Goal: Check status: Check status

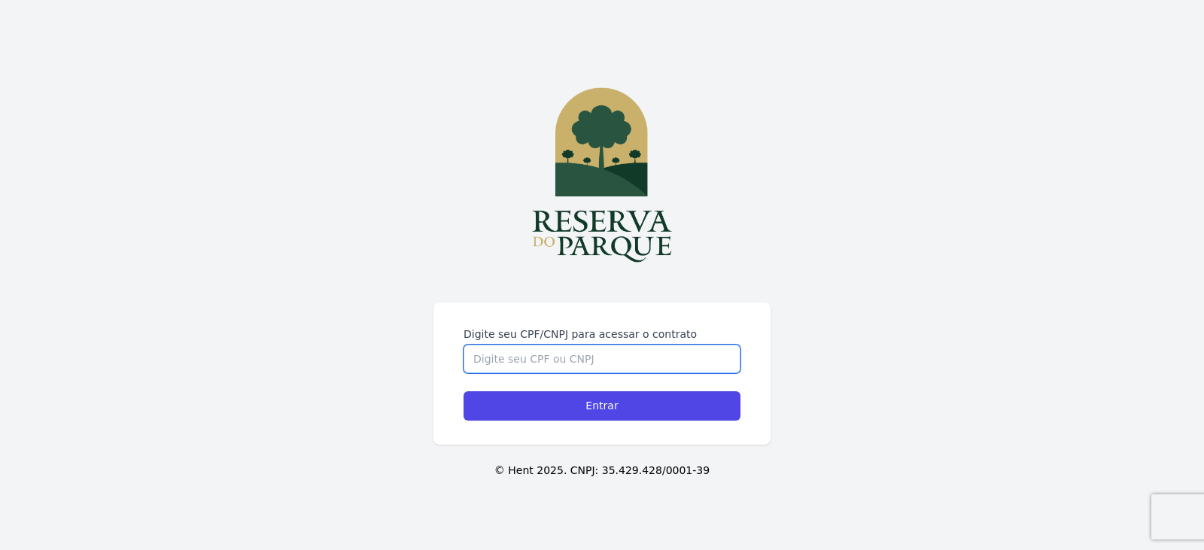
click at [625, 361] on input "Digite seu CPF/CNPJ para acessar o contrato" at bounding box center [602, 359] width 277 height 29
type input "42054544817"
click at [464, 391] on input "Entrar" at bounding box center [602, 405] width 277 height 29
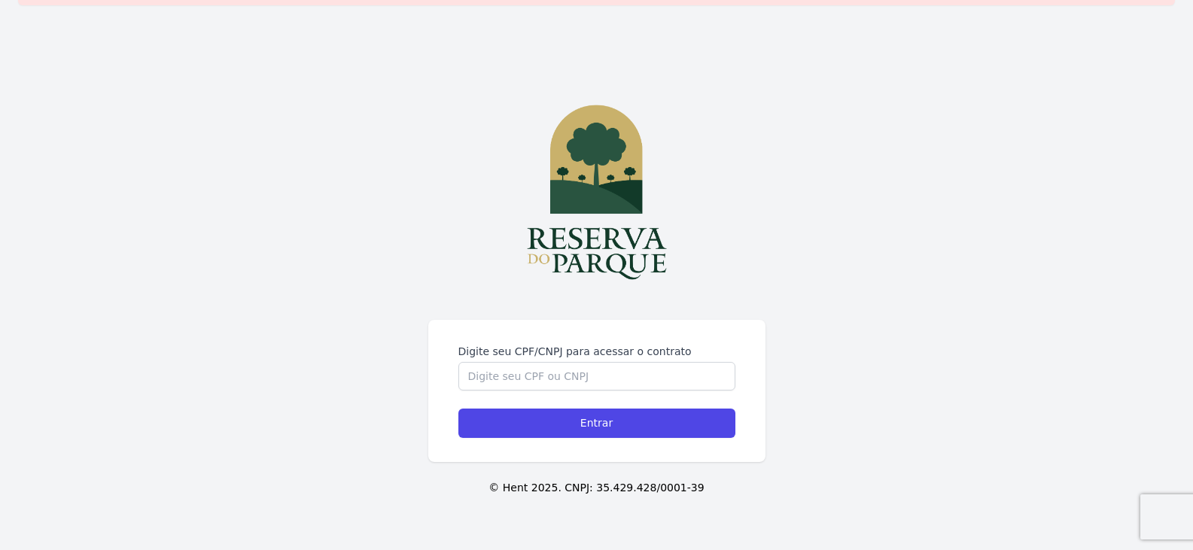
scroll to position [51, 0]
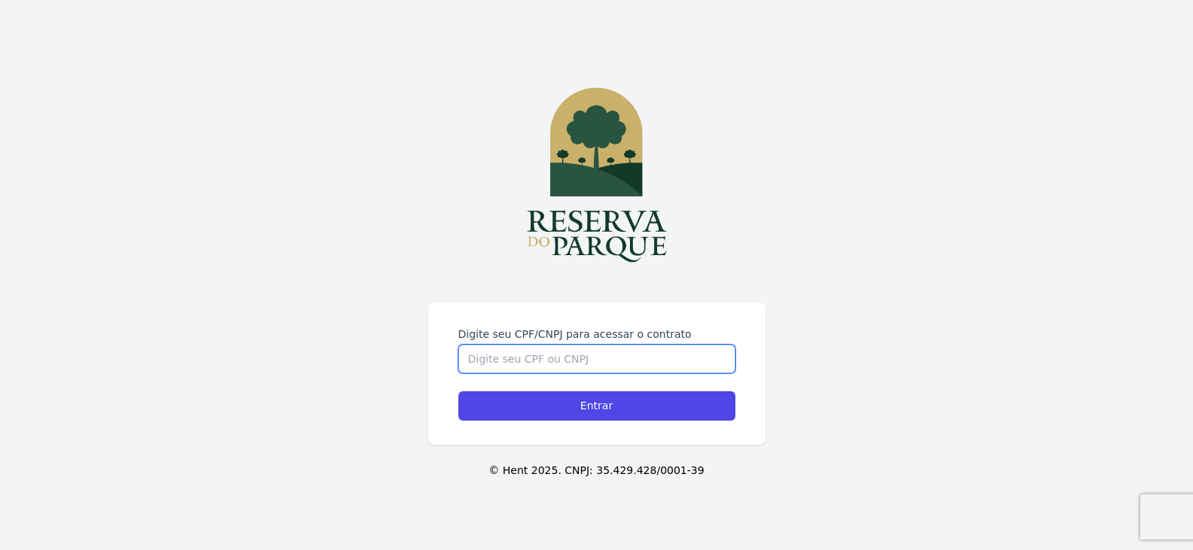
click at [613, 364] on input "Digite seu CPF/CNPJ para acessar o contrato" at bounding box center [596, 359] width 277 height 29
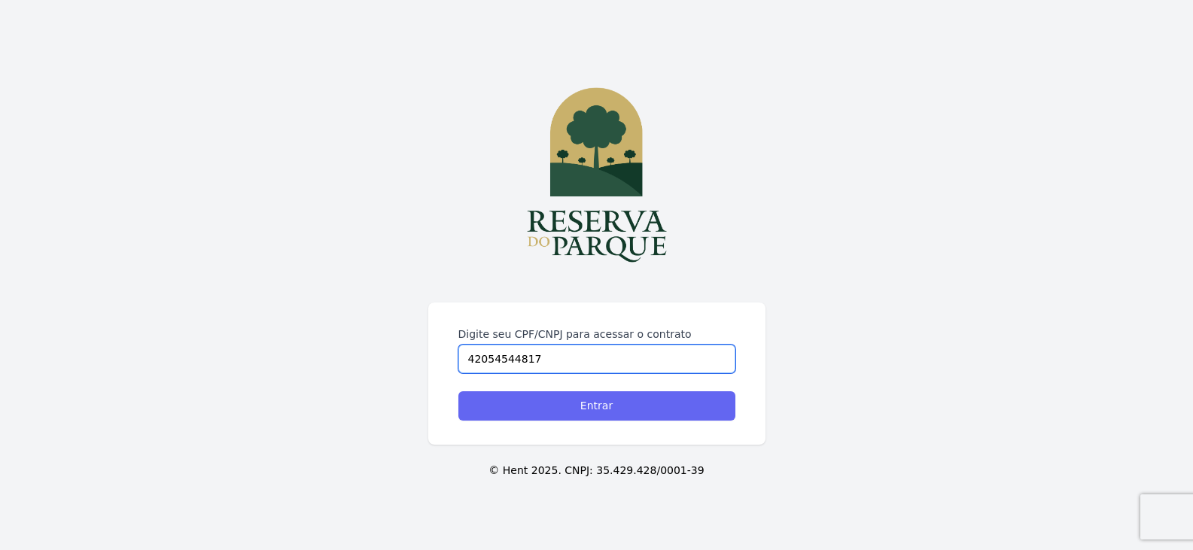
type input "42054544817"
click at [610, 412] on input "Entrar" at bounding box center [596, 405] width 277 height 29
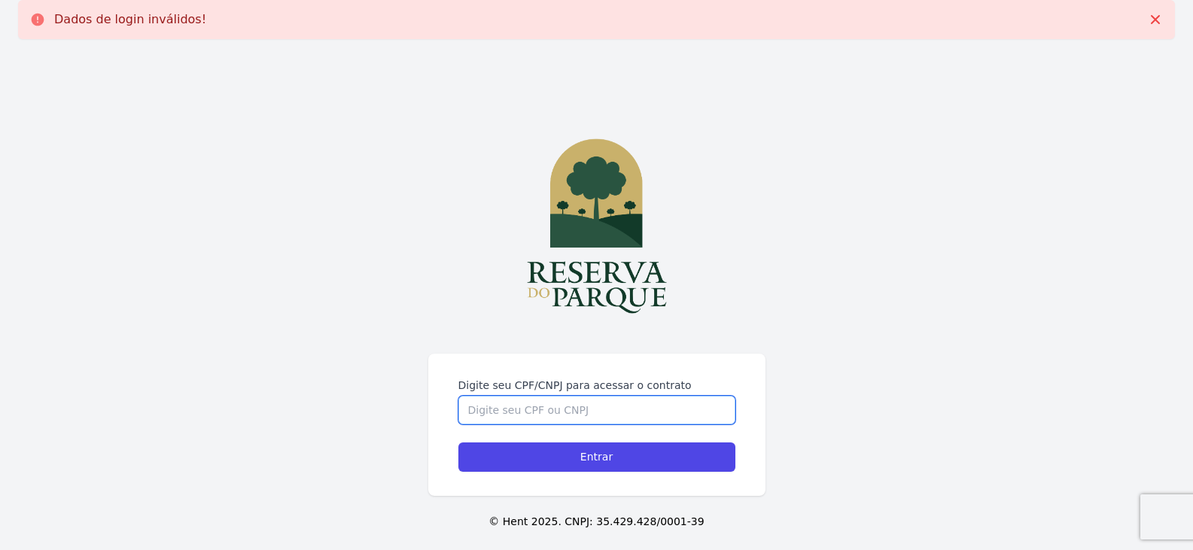
click at [501, 405] on input "Digite seu CPF/CNPJ para acessar o contrato" at bounding box center [596, 410] width 277 height 29
type input "420.545.448-17"
click at [458, 443] on input "Entrar" at bounding box center [596, 457] width 277 height 29
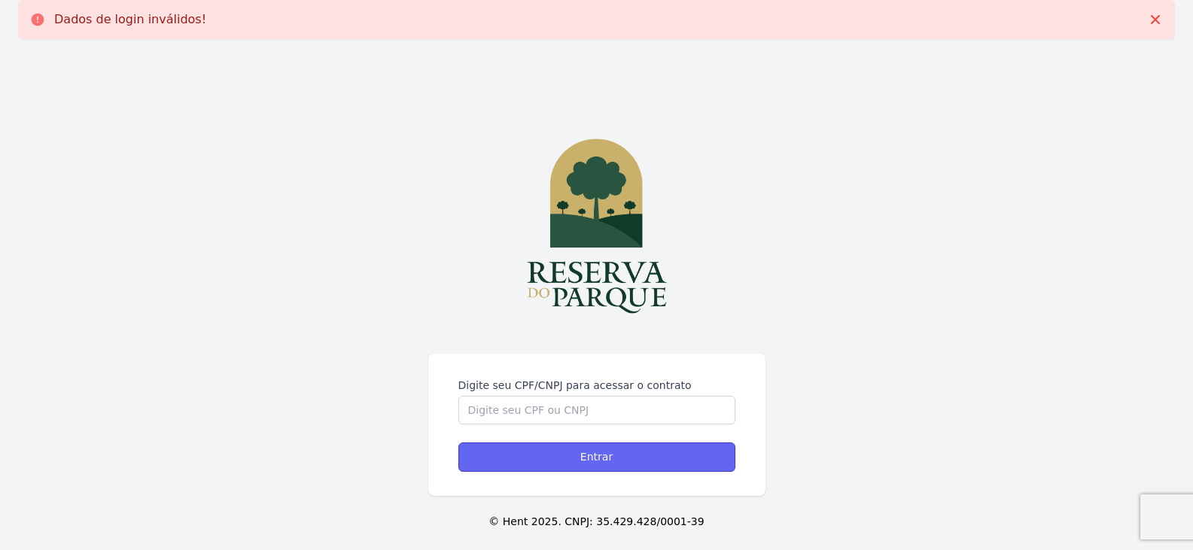
click at [645, 456] on input "Entrar" at bounding box center [596, 457] width 277 height 29
